Goal: Find specific page/section

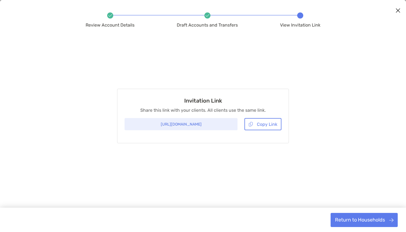
click at [396, 11] on icon "Close modal" at bounding box center [398, 10] width 5 height 7
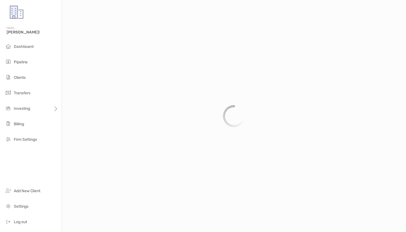
scroll to position [1, 0]
click at [19, 72] on li "Clients" at bounding box center [31, 77] width 62 height 11
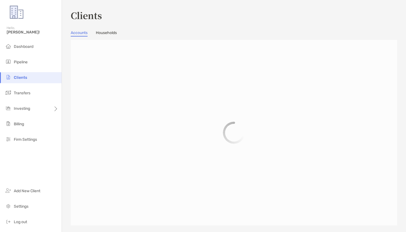
click at [19, 73] on li "Clients" at bounding box center [31, 77] width 62 height 11
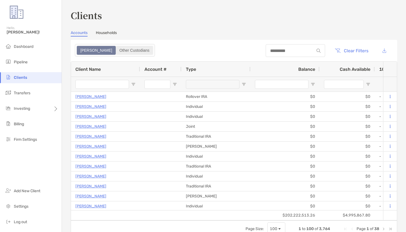
click at [116, 50] on div "Other Custodians" at bounding box center [134, 50] width 36 height 8
click at [111, 50] on section "Zoe Other Custodians Clear Filters 1 to 100 of 3,764. Page 1 of 38 Client Name …" at bounding box center [234, 138] width 327 height 197
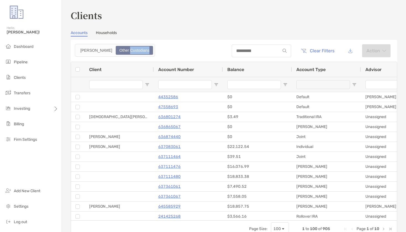
type input "**********"
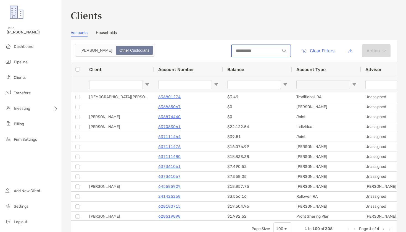
click at [242, 48] on input at bounding box center [256, 50] width 48 height 5
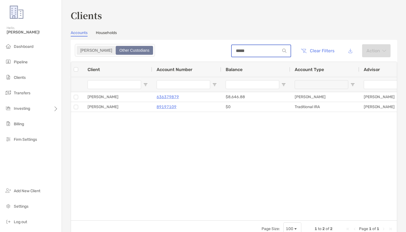
type input "****"
click at [84, 49] on div "Zoe" at bounding box center [96, 50] width 38 height 8
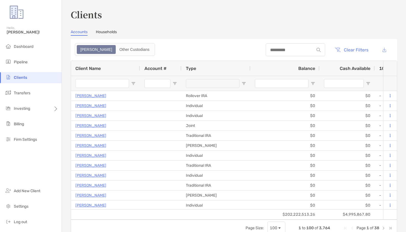
drag, startPoint x: 261, startPoint y: 45, endPoint x: 263, endPoint y: 48, distance: 3.6
click at [266, 45] on div at bounding box center [295, 49] width 59 height 13
click at [266, 48] on input at bounding box center [290, 50] width 48 height 5
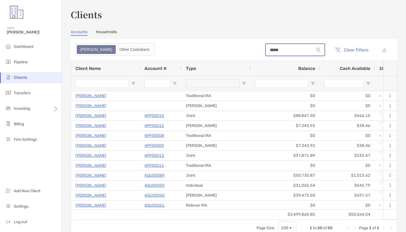
type input "******"
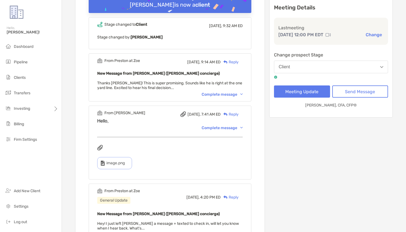
scroll to position [130, 0]
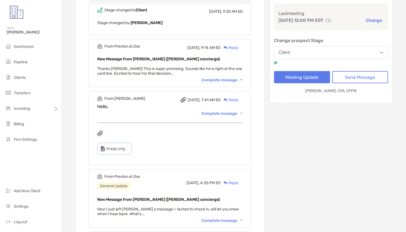
click at [226, 111] on div "Complete message" at bounding box center [222, 113] width 41 height 5
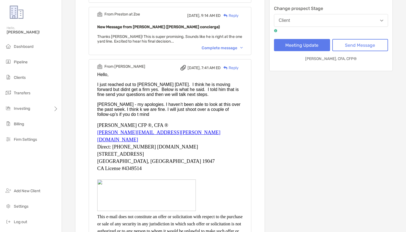
scroll to position [164, 0]
